Goal: Check status: Check status

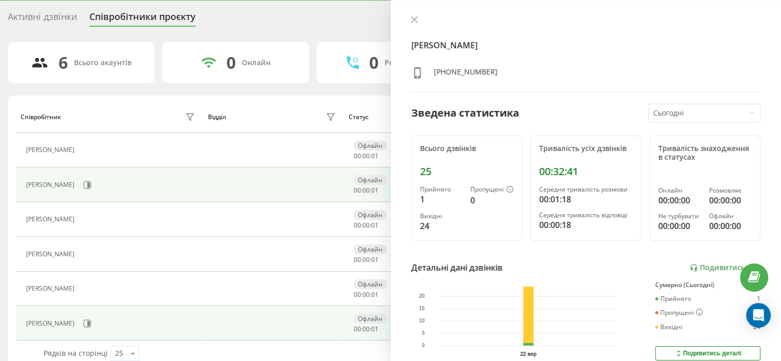
scroll to position [47, 0]
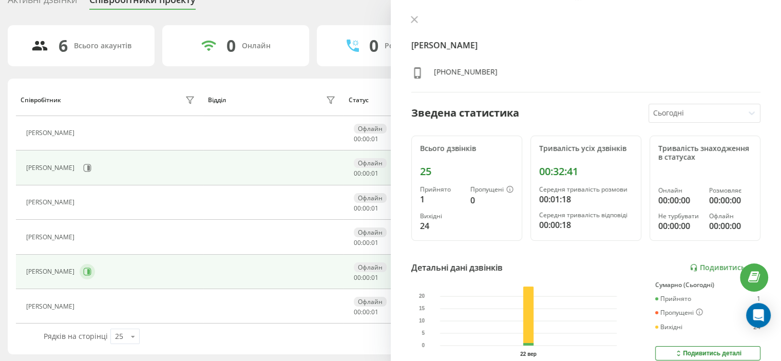
click at [82, 271] on button at bounding box center [87, 271] width 15 height 15
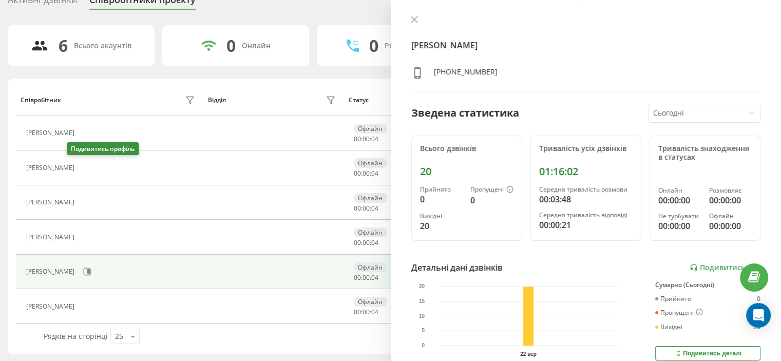
drag, startPoint x: 72, startPoint y: 166, endPoint x: 77, endPoint y: 170, distance: 6.6
click at [82, 167] on icon at bounding box center [86, 168] width 8 height 8
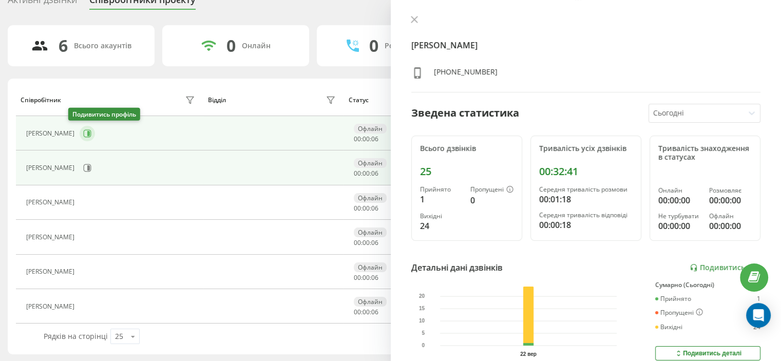
click at [80, 137] on button at bounding box center [87, 133] width 15 height 15
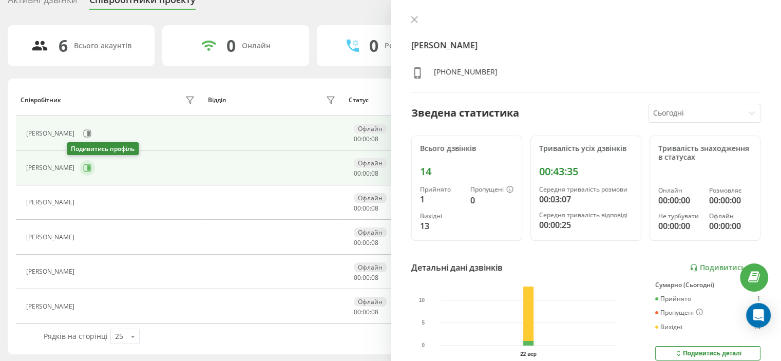
click at [87, 168] on icon at bounding box center [88, 167] width 3 height 5
